Goal: Task Accomplishment & Management: Complete application form

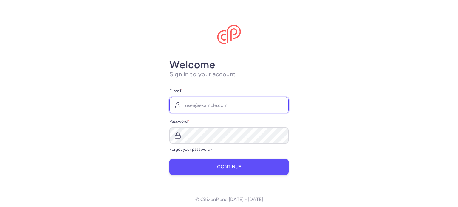
type input "[EMAIL_ADDRESS][DOMAIN_NAME]"
click at [246, 163] on button "Continue" at bounding box center [228, 167] width 119 height 16
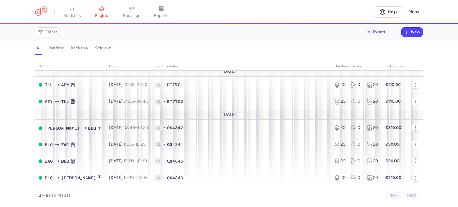
scroll to position [6, 0]
click at [411, 33] on button "New" at bounding box center [412, 32] width 21 height 9
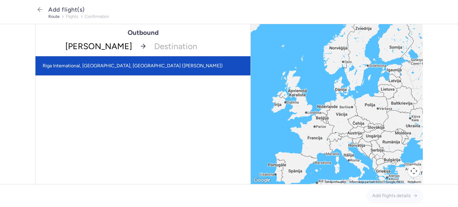
type input "[PERSON_NAME]"
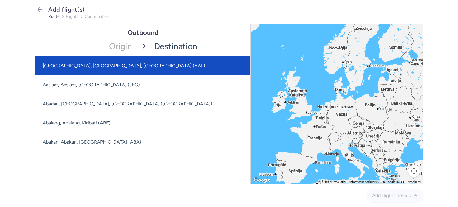
click at [125, 70] on span "[GEOGRAPHIC_DATA], [GEOGRAPHIC_DATA], [GEOGRAPHIC_DATA] (AAL)" at bounding box center [186, 65] width 301 height 19
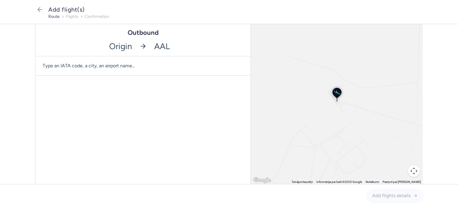
drag, startPoint x: 117, startPoint y: 45, endPoint x: 122, endPoint y: 45, distance: 5.4
click at [122, 45] on input "-searchbox" at bounding box center [86, 46] width 100 height 20
drag, startPoint x: 156, startPoint y: 48, endPoint x: 162, endPoint y: 44, distance: 7.5
drag, startPoint x: 113, startPoint y: 47, endPoint x: 138, endPoint y: 48, distance: 25.7
click at [135, 43] on input "-searchbox" at bounding box center [86, 46] width 100 height 20
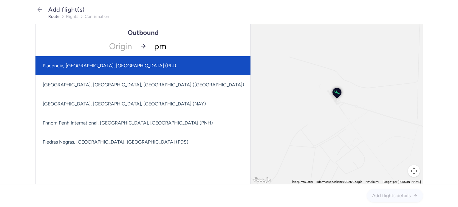
type input "pmi"
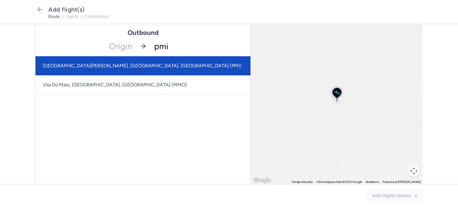
click at [144, 68] on span "Son Sant Joan Airport, Palma, Spain (PMI)" at bounding box center [143, 65] width 215 height 19
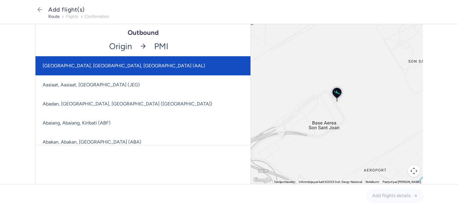
click at [109, 47] on input "-searchbox" at bounding box center [86, 46] width 100 height 20
drag, startPoint x: 112, startPoint y: 46, endPoint x: 132, endPoint y: 47, distance: 20.6
click at [132, 47] on input "-searchbox" at bounding box center [86, 46] width 100 height 20
type input "p"
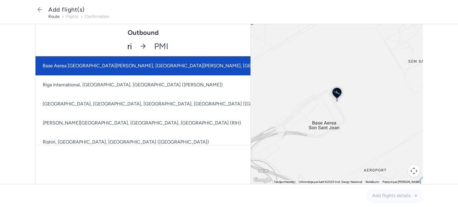
type input "rix"
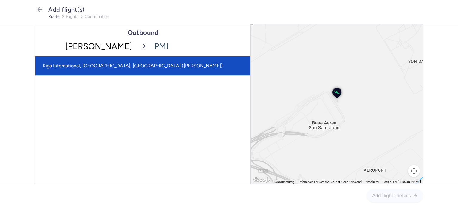
click at [135, 64] on span "Riga International, Jūrmala, Latvia (RIX)" at bounding box center [143, 65] width 215 height 19
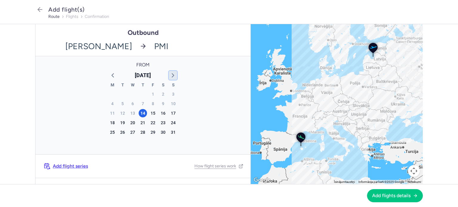
click at [171, 77] on icon "button" at bounding box center [172, 75] width 7 height 7
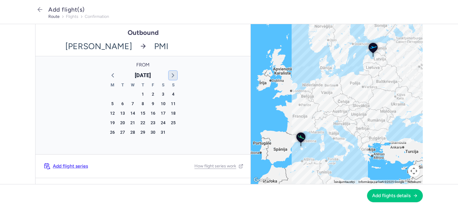
click at [171, 77] on icon "button" at bounding box center [172, 75] width 7 height 7
click at [106, 76] on div "May 2026" at bounding box center [143, 75] width 75 height 9
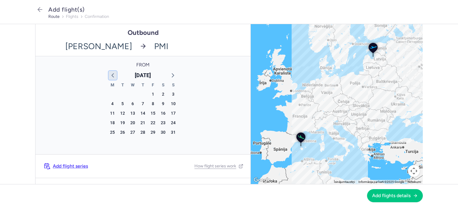
click at [109, 76] on icon "button" at bounding box center [112, 75] width 7 height 7
click at [141, 95] on div "2" at bounding box center [143, 94] width 8 height 8
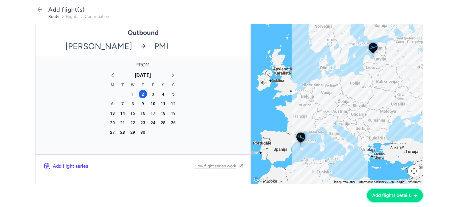
click at [394, 199] on button "Add flights details" at bounding box center [395, 195] width 56 height 13
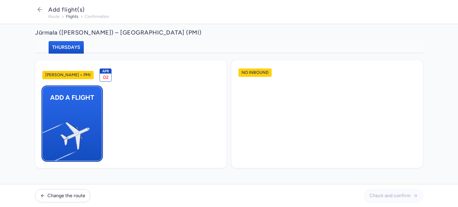
click at [72, 119] on img "button" at bounding box center [45, 133] width 101 height 92
select select "23"
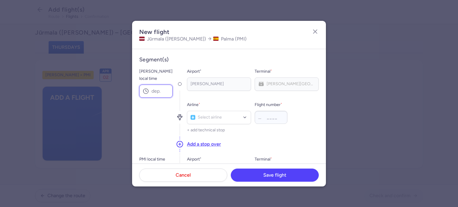
click at [154, 85] on input "RIX local time" at bounding box center [155, 91] width 33 height 13
type input "12:35"
click at [198, 83] on div "[PERSON_NAME]" at bounding box center [219, 84] width 64 height 13
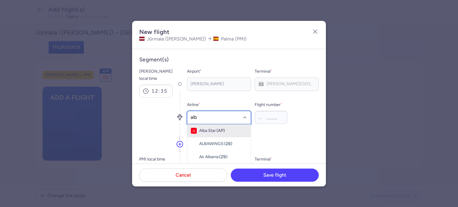
type input "alba"
click at [210, 129] on span "Alba Star" at bounding box center [207, 131] width 17 height 5
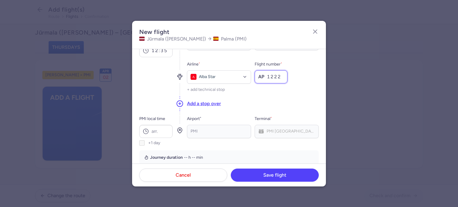
scroll to position [60, 0]
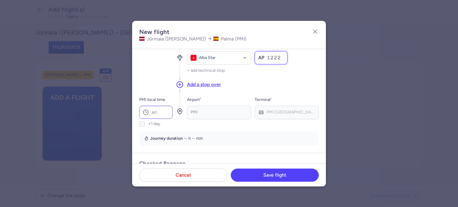
type input "1222"
click at [159, 106] on input "PMI local time" at bounding box center [155, 112] width 33 height 13
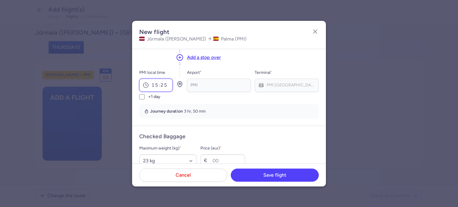
scroll to position [119, 0]
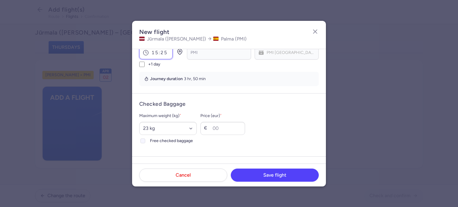
type input "15:25"
click at [146, 138] on div at bounding box center [142, 141] width 7 height 7
click at [145, 139] on input "Free checked baggage" at bounding box center [143, 141] width 5 height 5
checkbox input "true"
click at [157, 122] on select "Select an option 15 kg 16 kg 17 kg 18 kg 19 kg 20 kg 21 kg 22 kg 23 kg 24 kg 25…" at bounding box center [168, 128] width 58 height 13
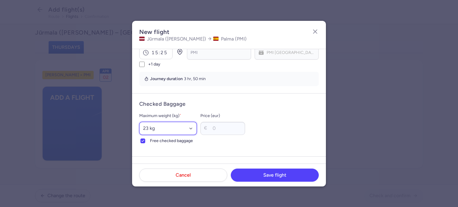
select select "20"
click at [139, 122] on select "Select an option 15 kg 16 kg 17 kg 18 kg 19 kg 20 kg 21 kg 22 kg 23 kg 24 kg 25…" at bounding box center [168, 128] width 58 height 13
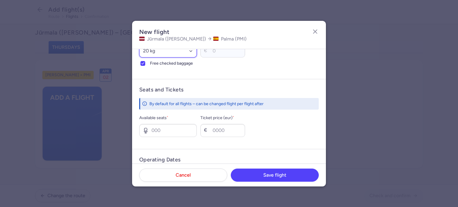
scroll to position [209, 0]
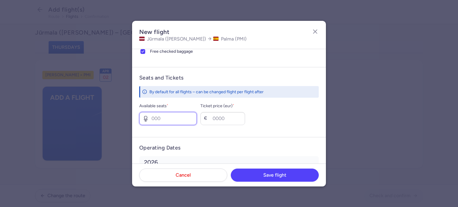
click at [187, 112] on input "Available seats *" at bounding box center [168, 118] width 58 height 13
type input "20"
click at [239, 114] on input "Ticket price (eur) *" at bounding box center [222, 118] width 45 height 13
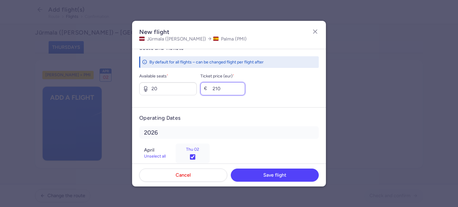
scroll to position [243, 0]
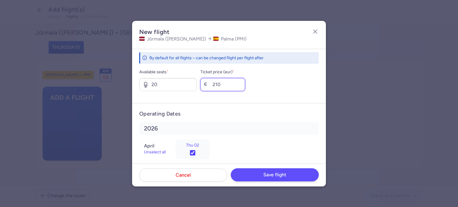
type input "210"
click at [273, 176] on span "Save flight" at bounding box center [274, 174] width 23 height 5
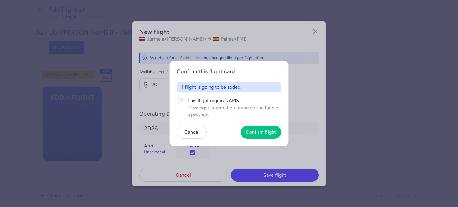
click at [185, 106] on label "This flight requires APIS Passenger information found on the face of a passport" at bounding box center [229, 107] width 104 height 21
click at [183, 103] on input "This flight requires APIS Passenger information found on the face of a passport" at bounding box center [180, 100] width 5 height 5
checkbox input "true"
click at [250, 131] on span "Confirm flight" at bounding box center [261, 131] width 30 height 5
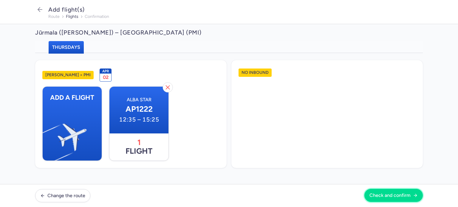
click at [369, 197] on button "Check and confirm" at bounding box center [394, 195] width 58 height 13
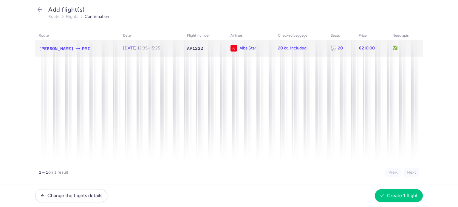
click at [393, 49] on td "✅" at bounding box center [406, 48] width 34 height 16
select select "20"
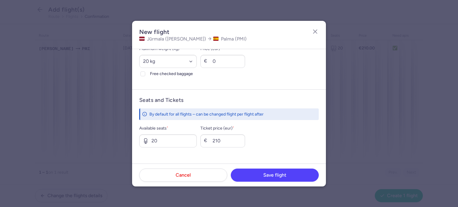
scroll to position [210, 0]
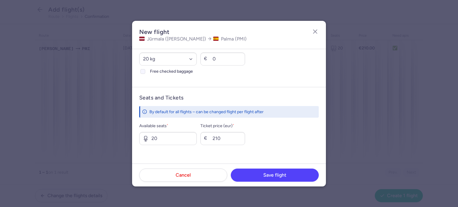
click at [142, 70] on icon at bounding box center [143, 72] width 4 height 4
click at [142, 69] on input "Free checked baggage" at bounding box center [143, 71] width 5 height 5
checkbox input "true"
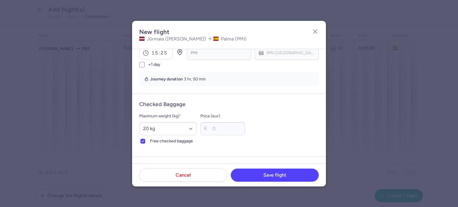
scroll to position [31, 0]
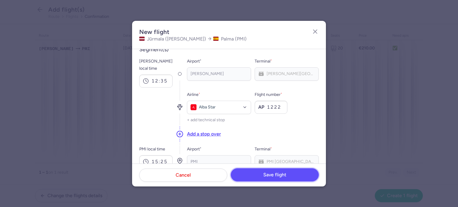
click at [298, 176] on button "Save flight" at bounding box center [275, 175] width 88 height 13
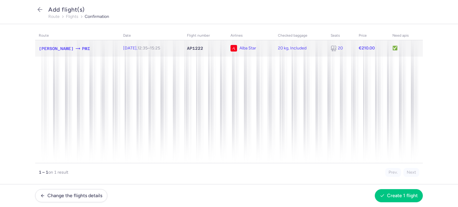
click at [393, 47] on td "✅" at bounding box center [406, 48] width 34 height 16
select select "20"
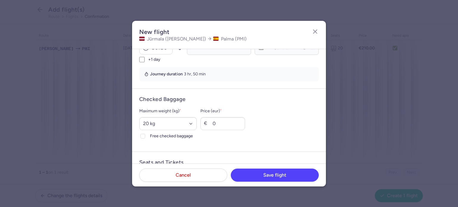
scroll to position [121, 0]
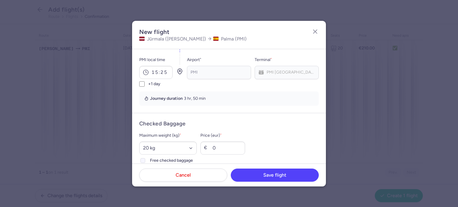
click at [142, 159] on icon at bounding box center [143, 161] width 4 height 4
click at [142, 158] on input "Free checked baggage" at bounding box center [143, 160] width 5 height 5
checkbox input "true"
click at [261, 178] on button "Save flight" at bounding box center [275, 175] width 88 height 13
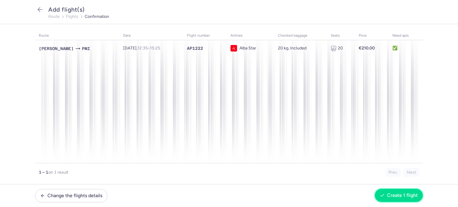
click at [408, 197] on span "Create 1 flight" at bounding box center [402, 195] width 31 height 5
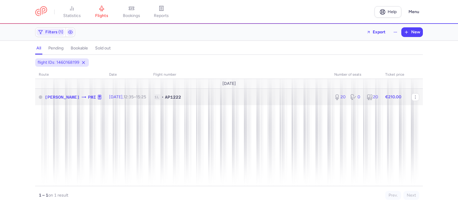
click at [153, 97] on span "1L" at bounding box center [156, 97] width 7 height 6
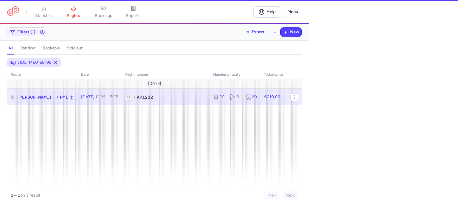
select select "days"
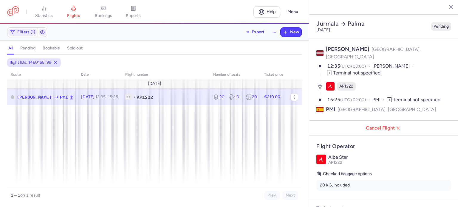
click at [449, 6] on icon "button" at bounding box center [447, 7] width 6 height 6
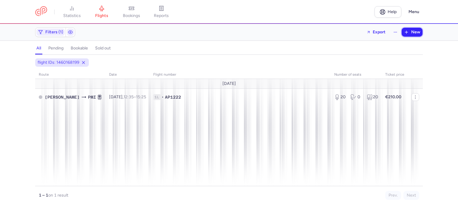
click at [418, 30] on span "New" at bounding box center [415, 32] width 9 height 5
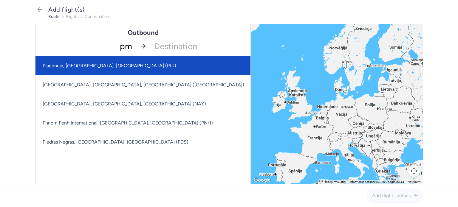
type input "pmi"
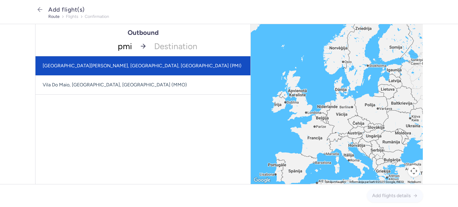
click at [115, 69] on span "Son Sant Joan Airport, Palma, Spain (PMI)" at bounding box center [143, 65] width 215 height 19
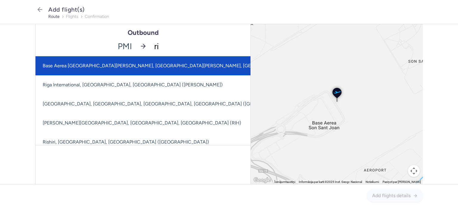
type input "rix"
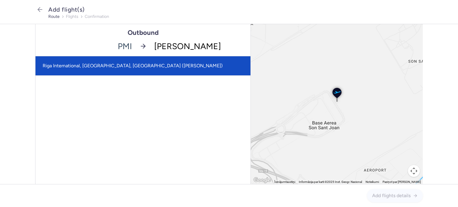
click at [169, 69] on span "Riga International, Jūrmala, Latvia (RIX)" at bounding box center [143, 65] width 215 height 19
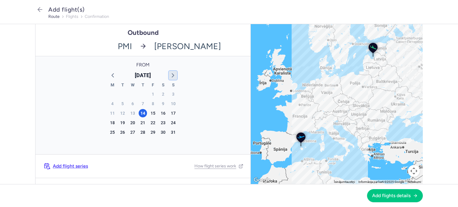
click at [173, 77] on icon "button" at bounding box center [172, 75] width 7 height 7
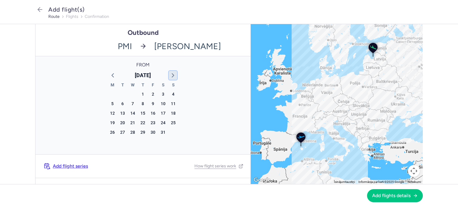
click at [173, 77] on icon "button" at bounding box center [172, 75] width 7 height 7
click at [112, 75] on icon "button" at bounding box center [112, 75] width 7 height 7
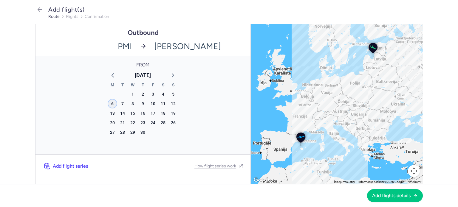
click at [110, 105] on div "6" at bounding box center [112, 104] width 8 height 8
click at [392, 196] on span "Add flights details" at bounding box center [391, 195] width 38 height 5
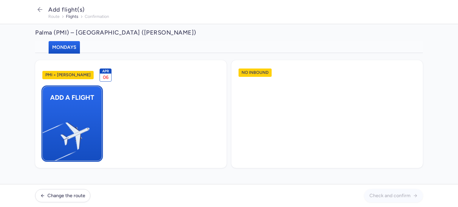
click at [80, 128] on img "button" at bounding box center [45, 133] width 101 height 92
select select "23"
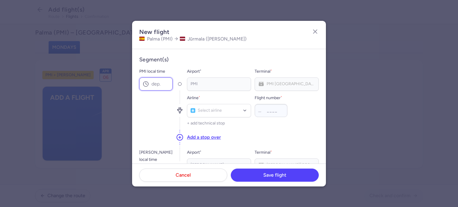
click at [166, 86] on input "PMI local time" at bounding box center [155, 84] width 33 height 13
type input "17:00"
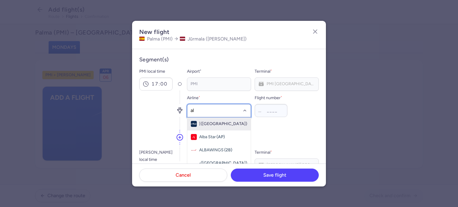
type input "alb"
drag, startPoint x: 217, startPoint y: 126, endPoint x: 221, endPoint y: 125, distance: 3.7
click at [217, 126] on div "Alba Star (AP)" at bounding box center [219, 124] width 56 height 6
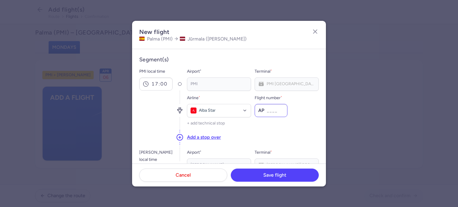
type input "2"
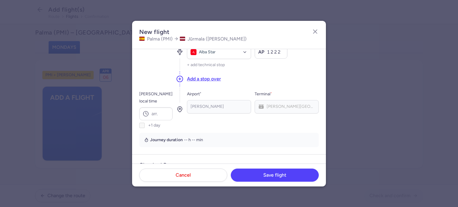
scroll to position [60, 0]
type input "1222"
click at [161, 106] on input "RIX local time" at bounding box center [155, 112] width 33 height 13
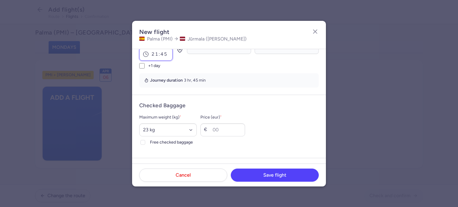
scroll to position [119, 0]
type input "21:45"
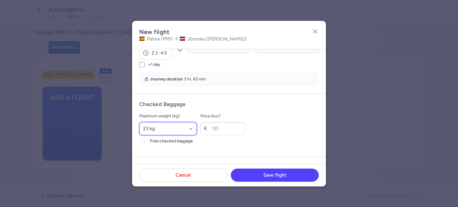
click at [159, 122] on select "Select an option 15 kg 16 kg 17 kg 18 kg 19 kg 20 kg 21 kg 22 kg 23 kg 24 kg 25…" at bounding box center [168, 128] width 58 height 13
select select "20"
click at [139, 122] on select "Select an option 15 kg 16 kg 17 kg 18 kg 19 kg 20 kg 21 kg 22 kg 23 kg 24 kg 25…" at bounding box center [168, 128] width 58 height 13
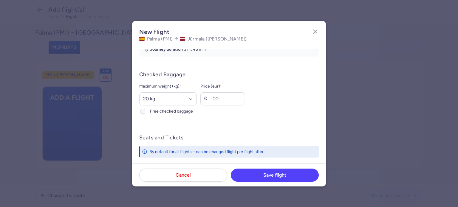
click at [160, 108] on span "Free checked baggage" at bounding box center [173, 111] width 47 height 7
click at [145, 109] on input "Free checked baggage" at bounding box center [143, 111] width 5 height 5
checkbox input "true"
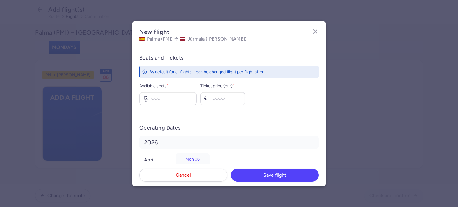
scroll to position [239, 0]
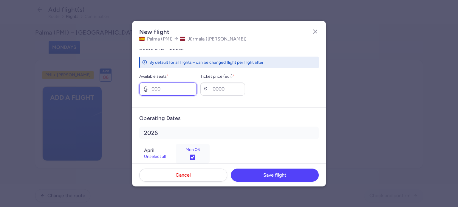
click at [168, 83] on input "Available seats *" at bounding box center [168, 89] width 58 height 13
type input "20"
click at [236, 84] on input "Ticket price (eur) *" at bounding box center [222, 89] width 45 height 13
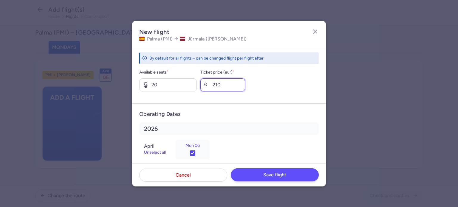
type input "210"
click at [288, 175] on button "Save flight" at bounding box center [275, 175] width 88 height 13
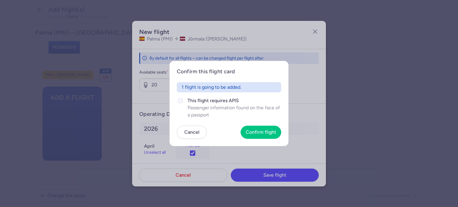
click at [180, 102] on icon at bounding box center [181, 101] width 4 height 4
click at [180, 102] on input "This flight requires APIS Passenger information found on the face of a passport" at bounding box center [180, 100] width 5 height 5
checkbox input "true"
click at [250, 133] on span "Confirm flight" at bounding box center [261, 131] width 30 height 5
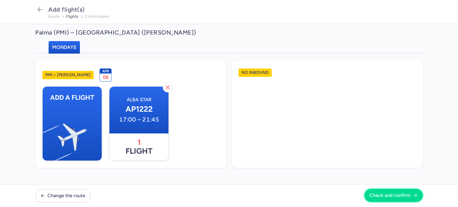
click at [377, 196] on span "Check and confirm" at bounding box center [390, 195] width 41 height 5
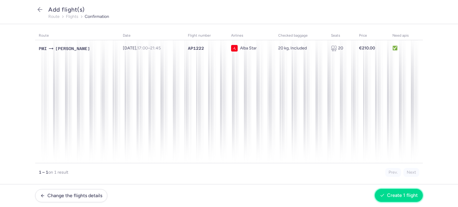
click at [377, 195] on button "Create 1 flight" at bounding box center [399, 195] width 48 height 13
